Goal: Find contact information: Find contact information

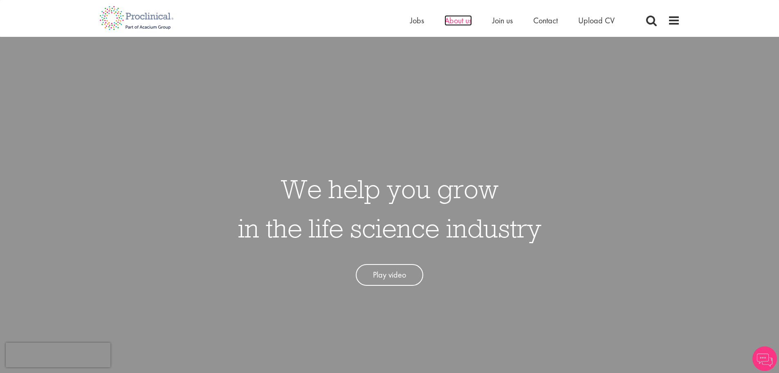
click at [445, 25] on span "About us" at bounding box center [457, 20] width 27 height 11
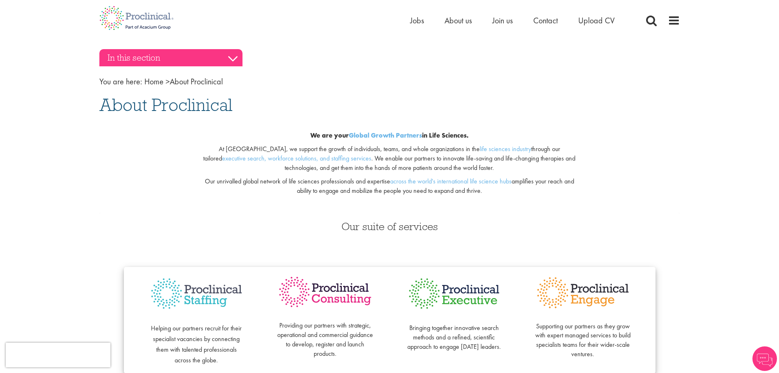
click at [236, 55] on h3 "In this section" at bounding box center [170, 57] width 143 height 17
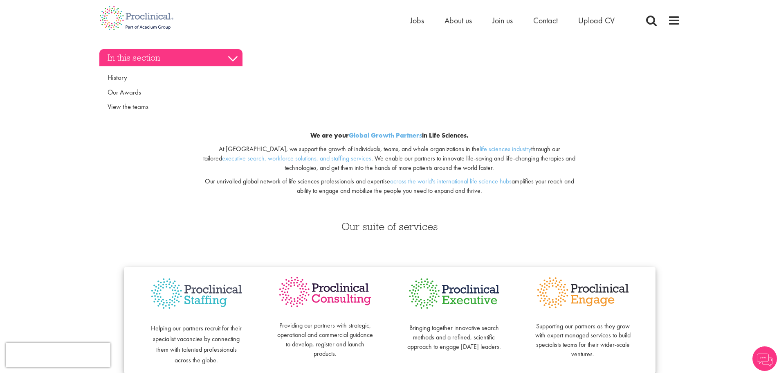
click at [234, 55] on h3 "In this section" at bounding box center [170, 57] width 143 height 17
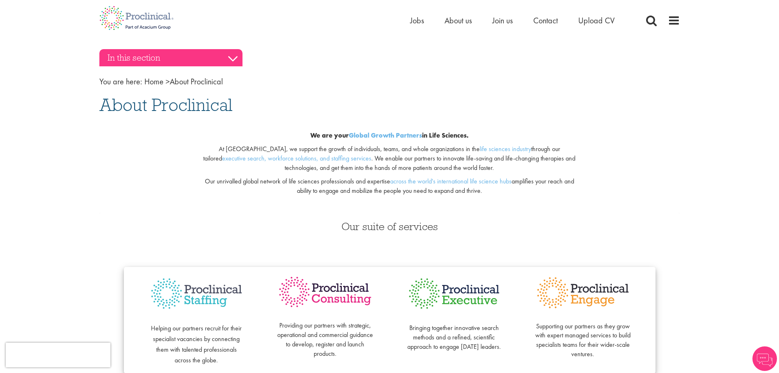
click at [234, 55] on h3 "In this section" at bounding box center [170, 57] width 143 height 17
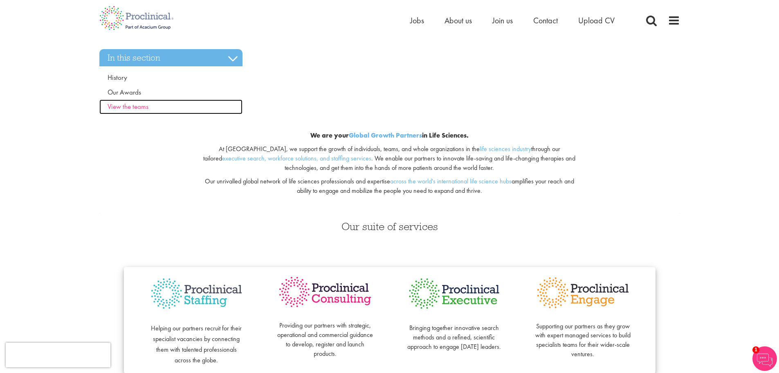
click at [141, 107] on span "View the teams" at bounding box center [128, 106] width 41 height 9
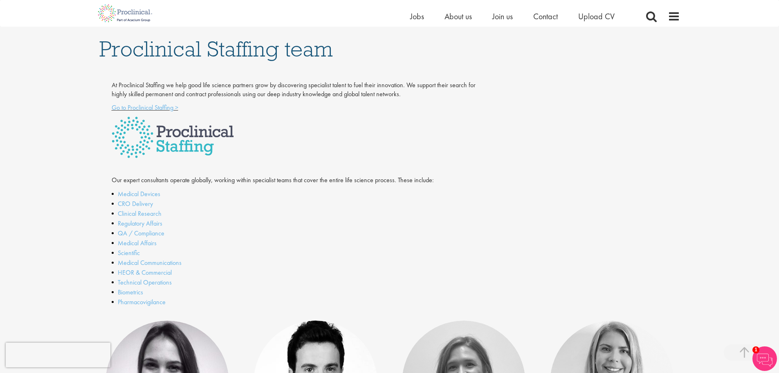
scroll to position [204, 0]
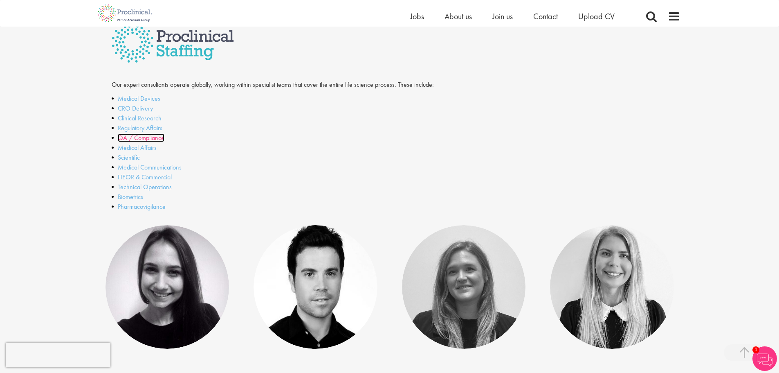
click at [140, 137] on link "QA / Compliance" at bounding box center [141, 137] width 47 height 9
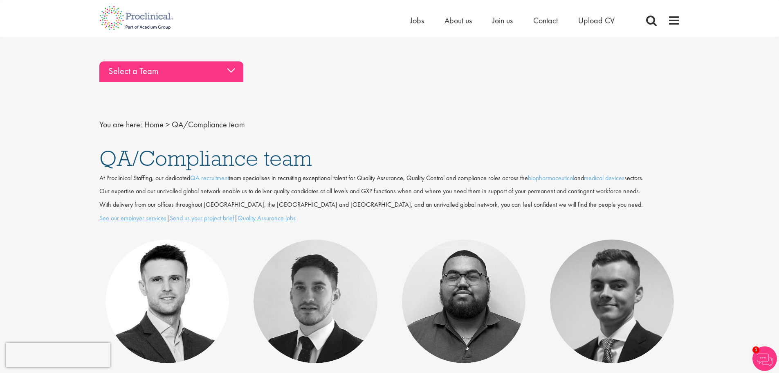
click at [185, 77] on div "Select a Team" at bounding box center [171, 71] width 144 height 20
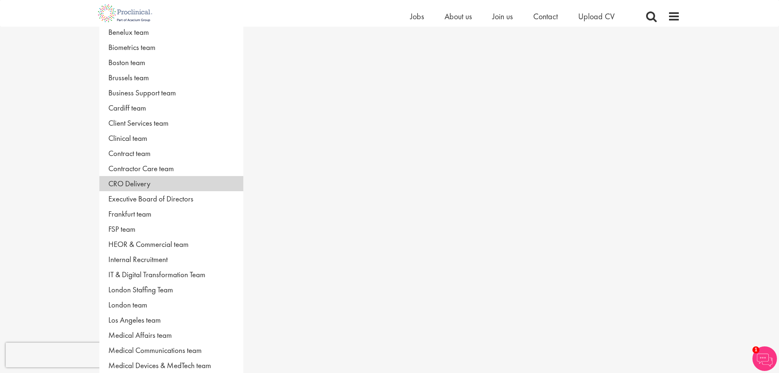
scroll to position [82, 0]
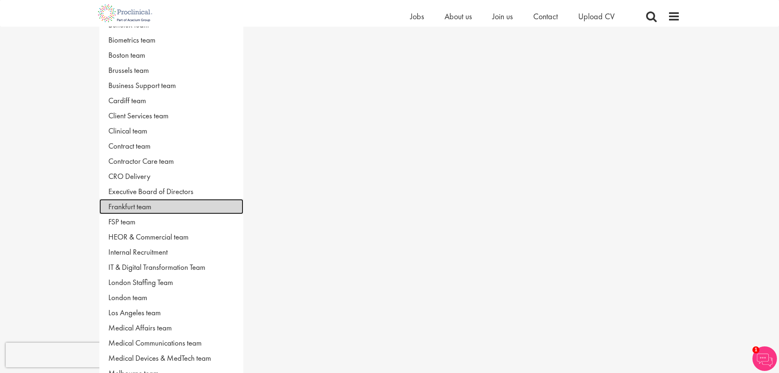
click at [128, 207] on link "Frankfurt team" at bounding box center [171, 206] width 144 height 15
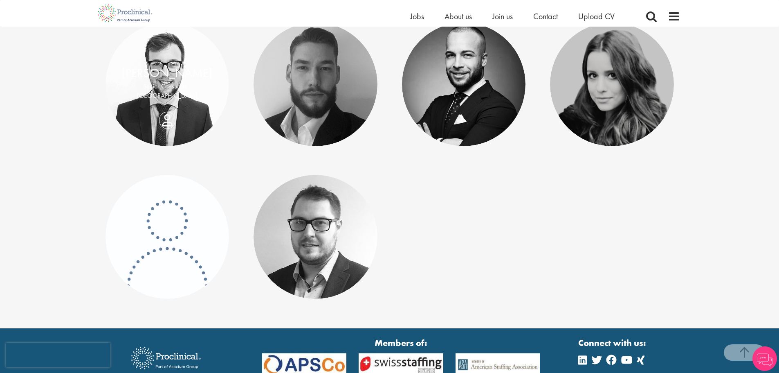
scroll to position [654, 0]
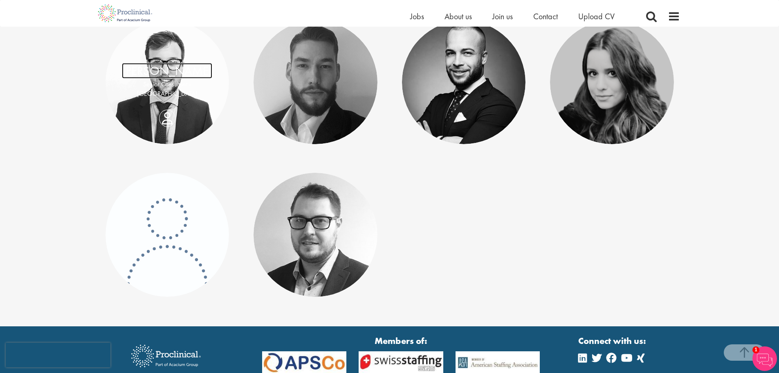
click at [167, 77] on link "[PERSON_NAME]" at bounding box center [167, 71] width 90 height 16
